Goal: Navigation & Orientation: Understand site structure

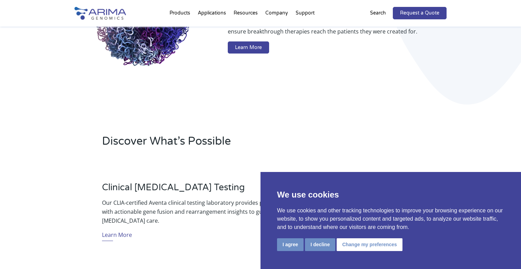
scroll to position [128, 0]
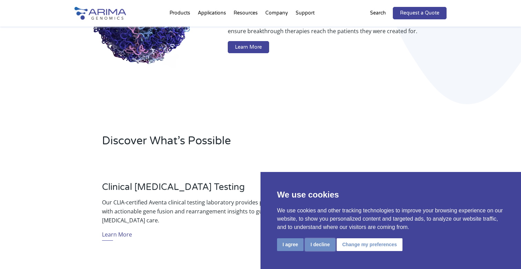
click at [320, 244] on button "I decline" at bounding box center [320, 244] width 30 height 13
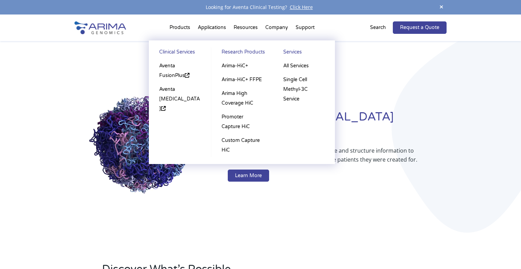
scroll to position [1, 0]
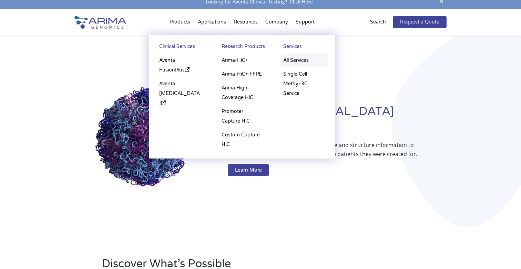
click at [295, 64] on link "All Services" at bounding box center [304, 60] width 48 height 14
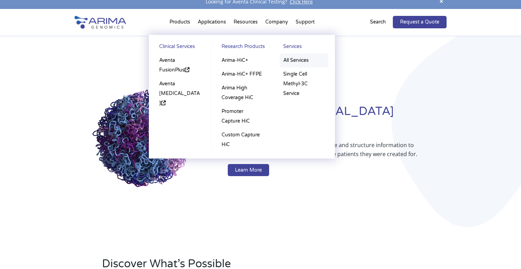
scroll to position [4, 0]
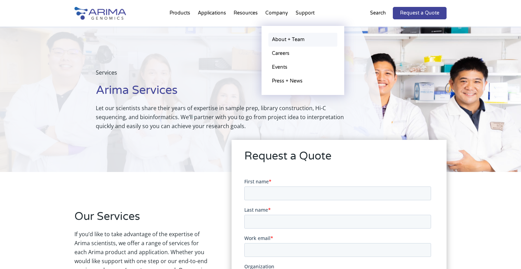
click at [283, 38] on link "About + Team" at bounding box center [303, 40] width 69 height 14
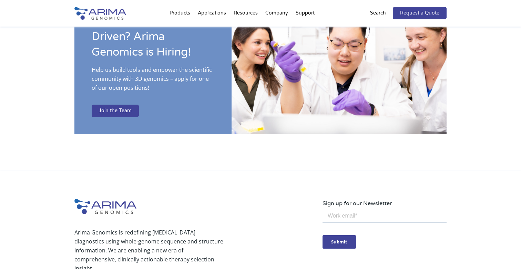
scroll to position [1250, 0]
